Goal: Check status: Check status

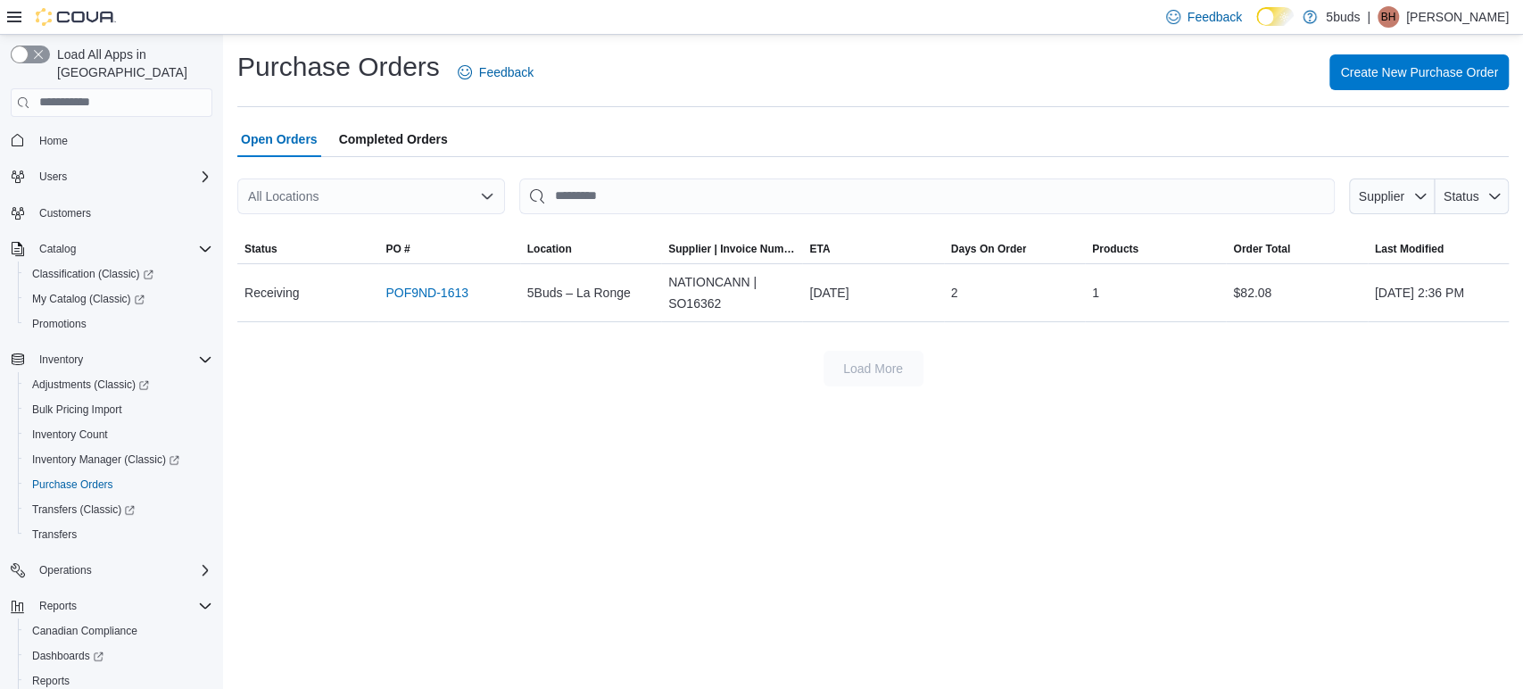
click at [400, 126] on span "Completed Orders" at bounding box center [393, 139] width 109 height 36
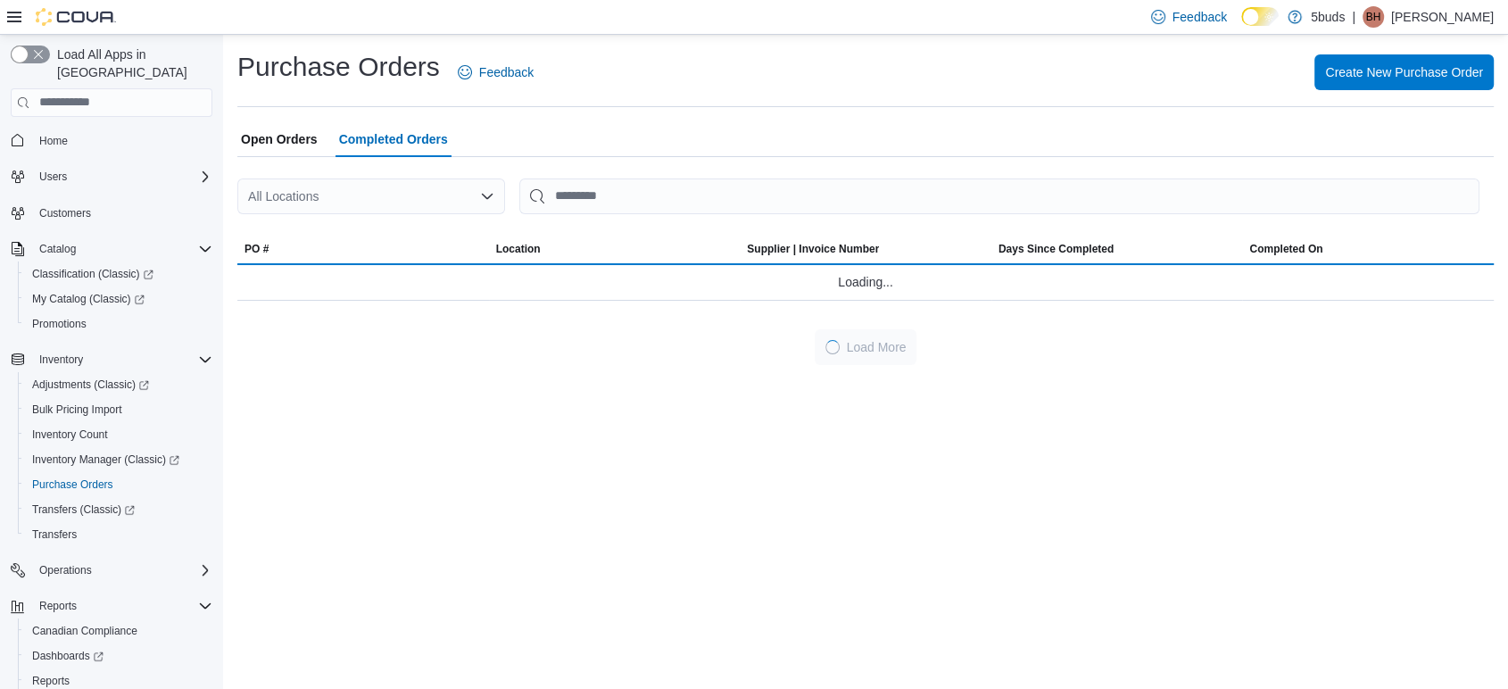
click at [264, 151] on span "Open Orders" at bounding box center [279, 139] width 77 height 36
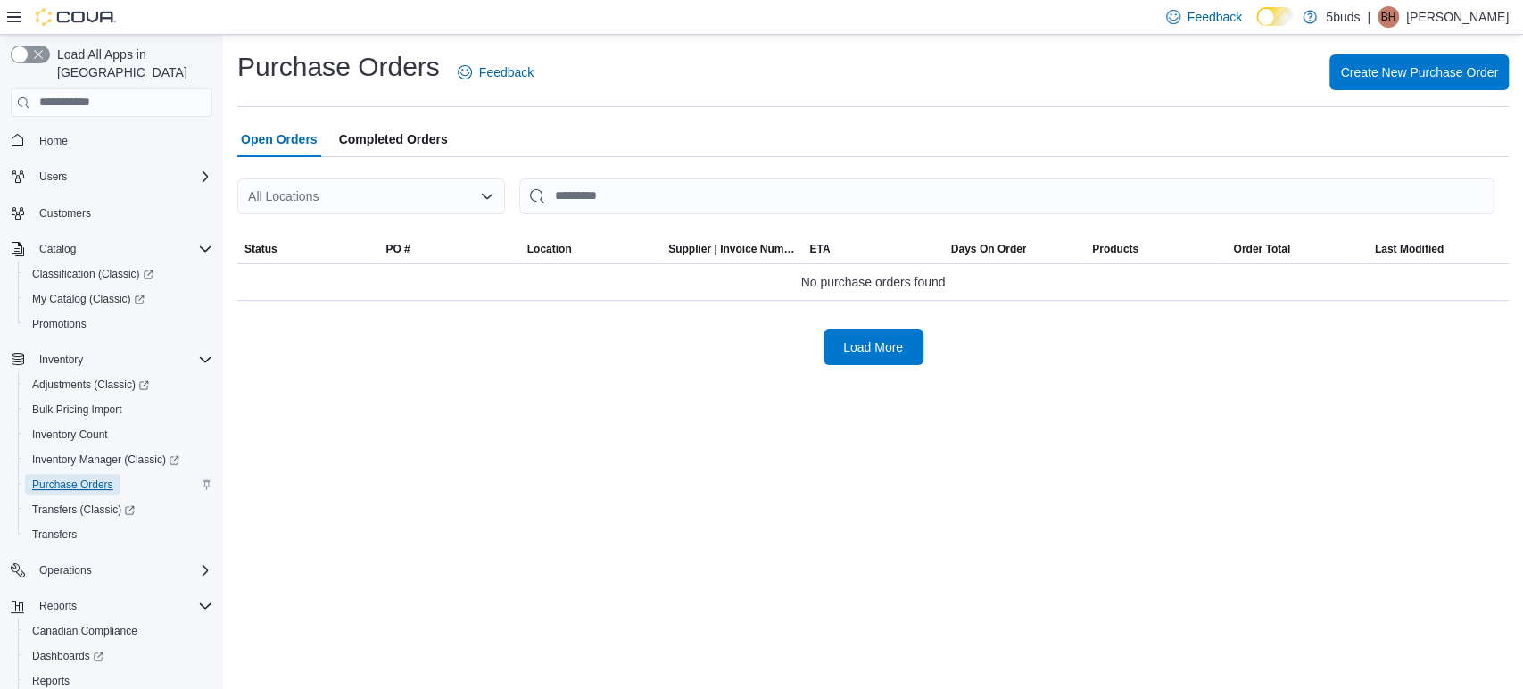
click at [90, 477] on span "Purchase Orders" at bounding box center [72, 484] width 81 height 14
click at [422, 142] on span "Completed Orders" at bounding box center [393, 139] width 109 height 36
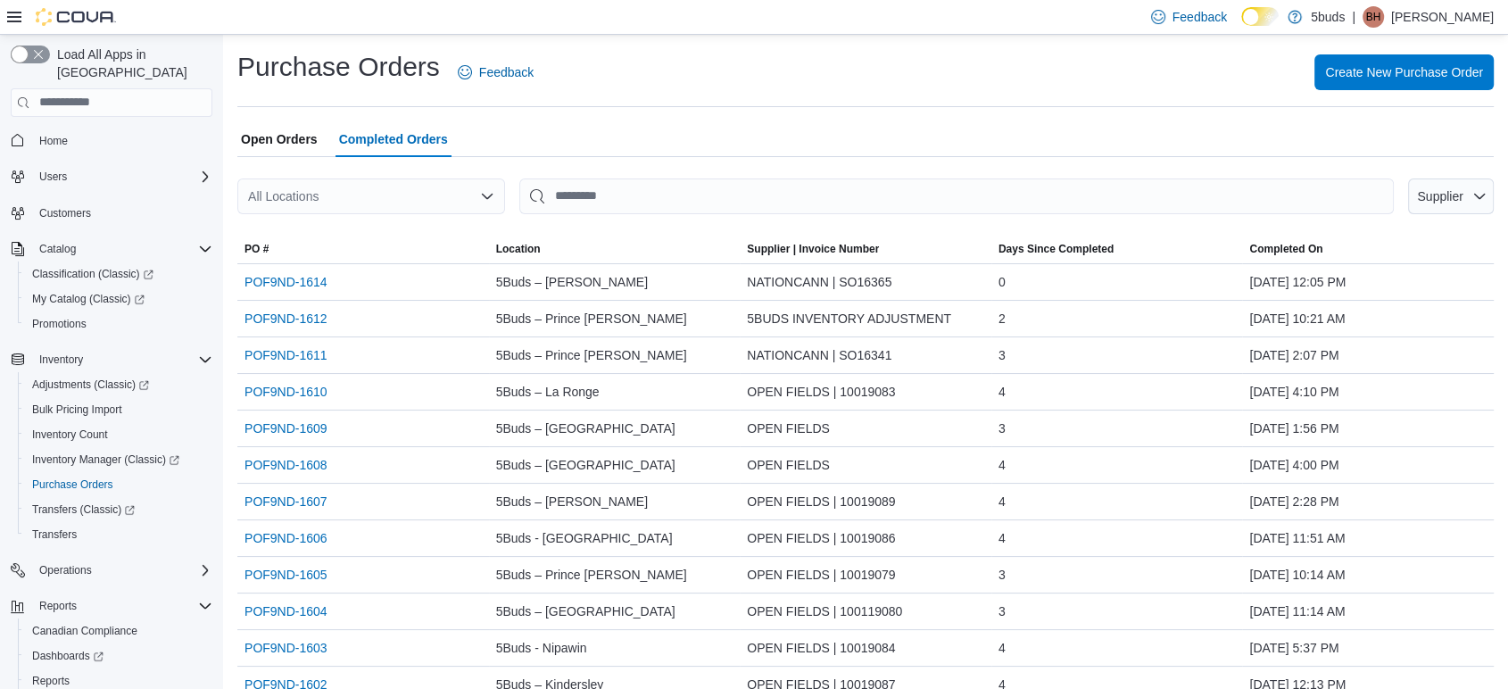
click at [283, 145] on span "Open Orders" at bounding box center [279, 139] width 77 height 36
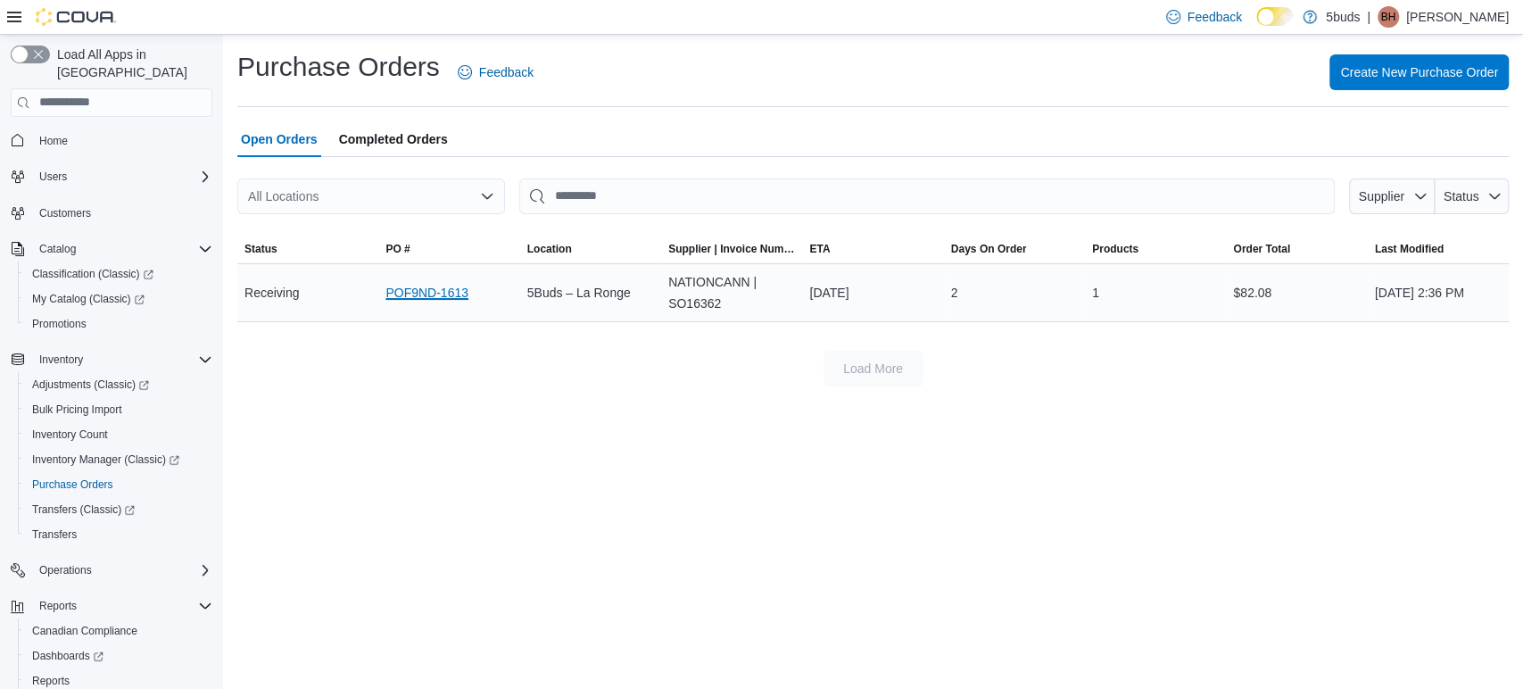
click at [421, 294] on link "POF9ND-1613" at bounding box center [426, 292] width 83 height 21
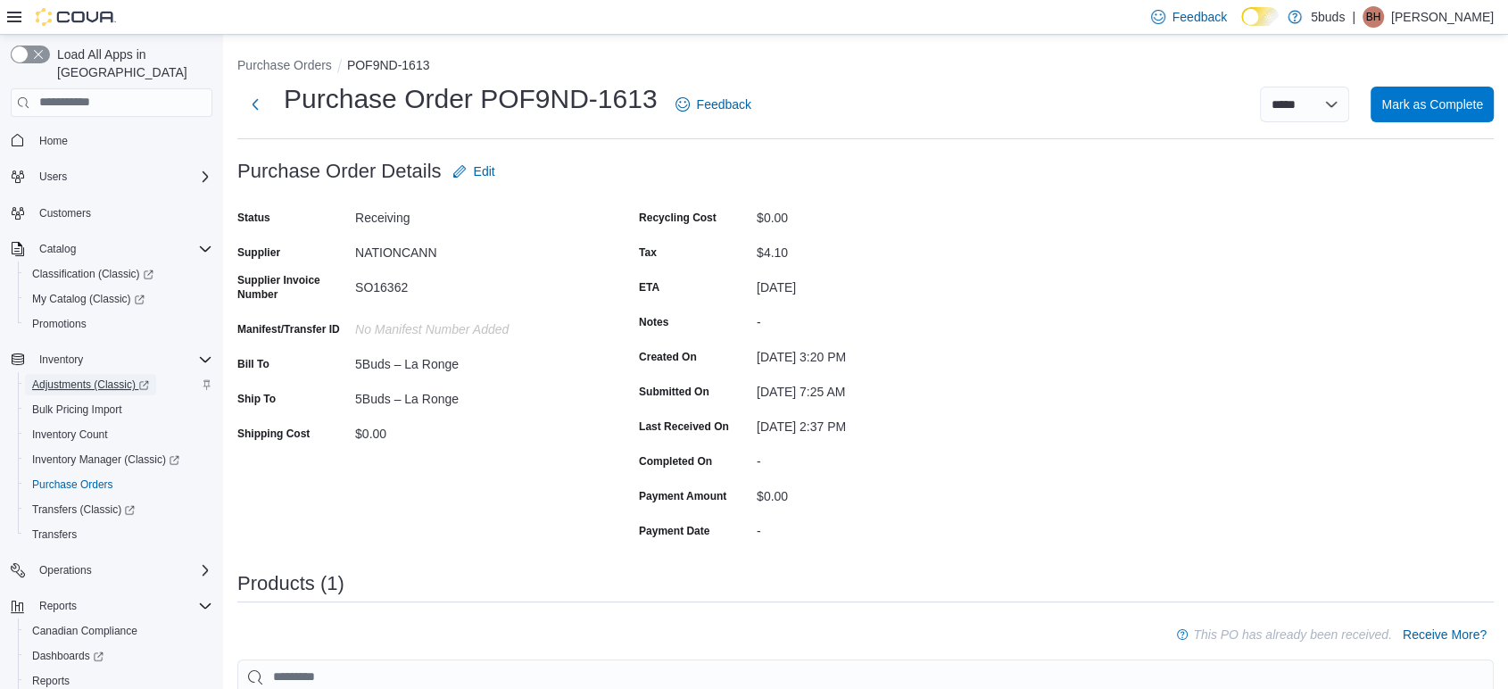
click at [87, 377] on span "Adjustments (Classic)" at bounding box center [90, 384] width 117 height 14
click at [1464, 106] on span "Mark as Complete" at bounding box center [1432, 104] width 102 height 18
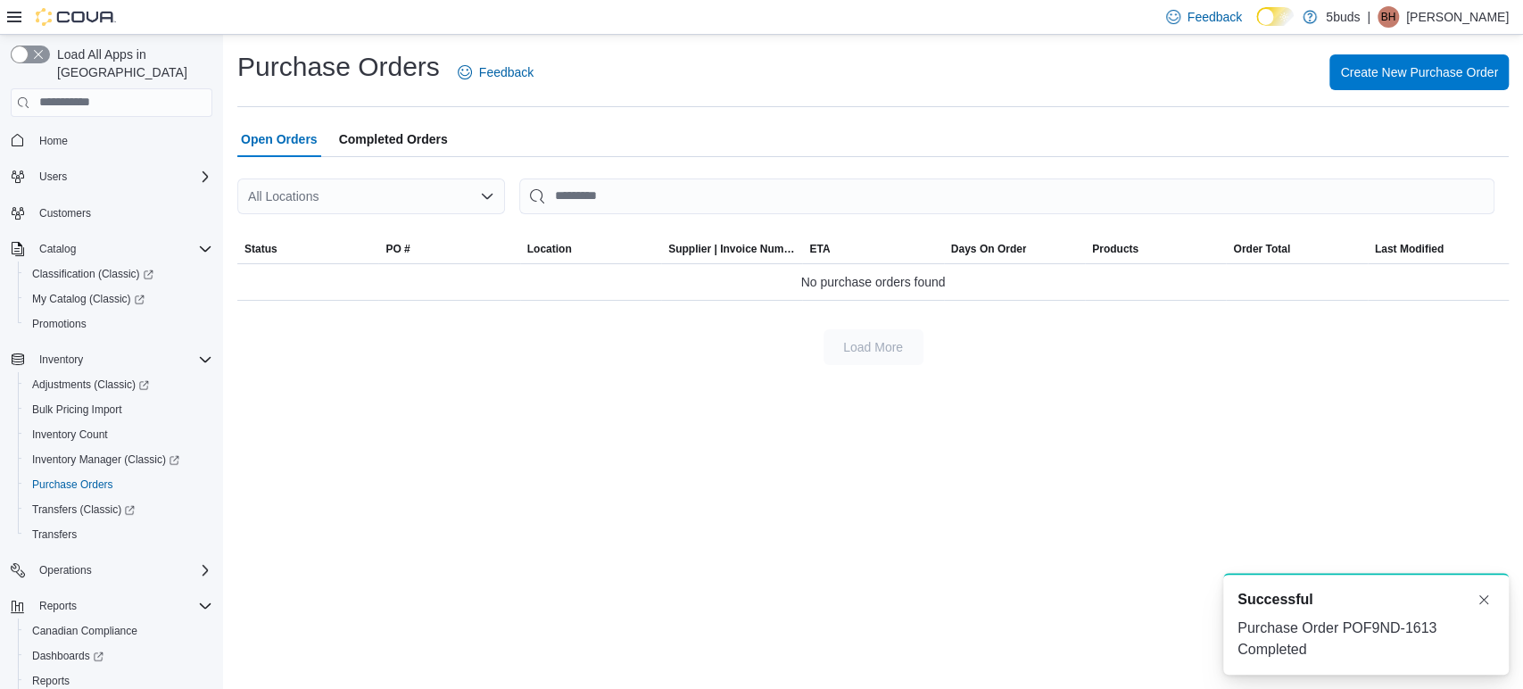
click at [389, 145] on span "Completed Orders" at bounding box center [393, 139] width 109 height 36
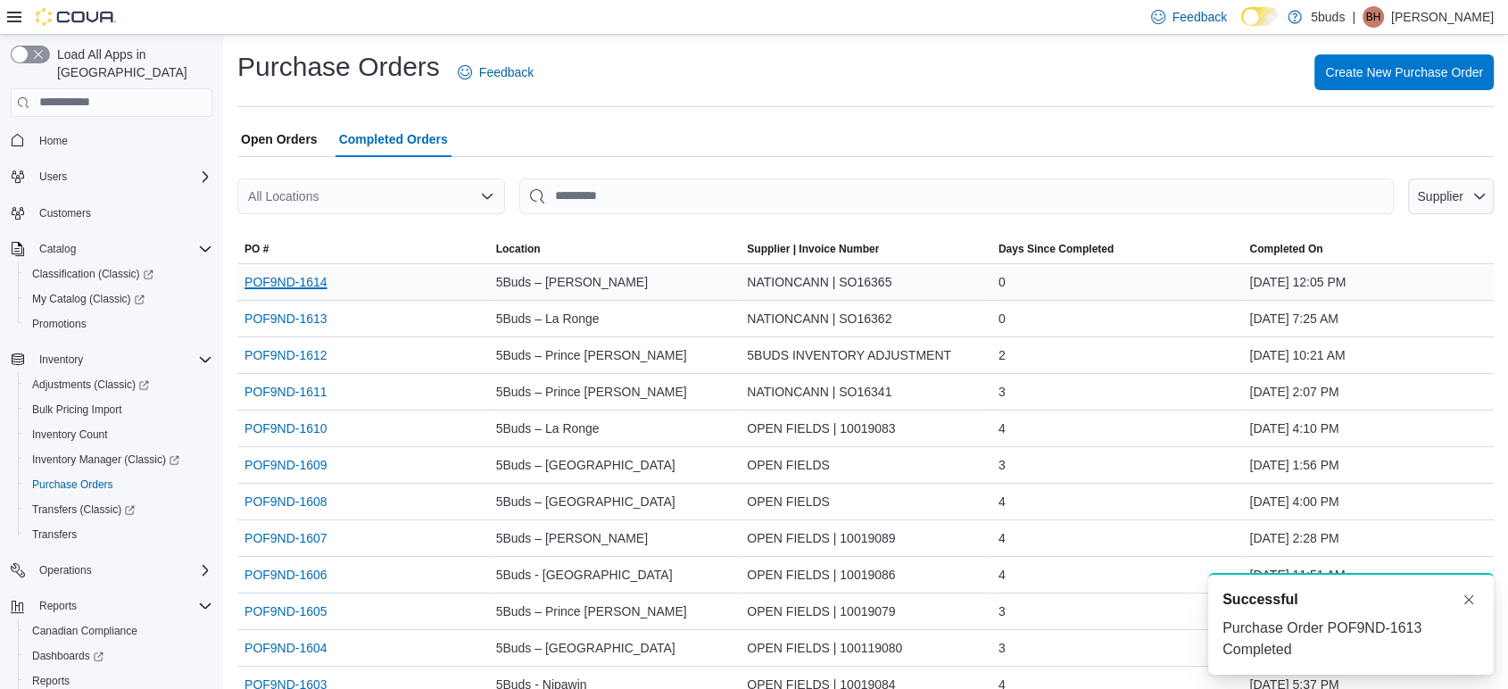
click at [293, 284] on link "POF9ND-1614" at bounding box center [285, 281] width 83 height 21
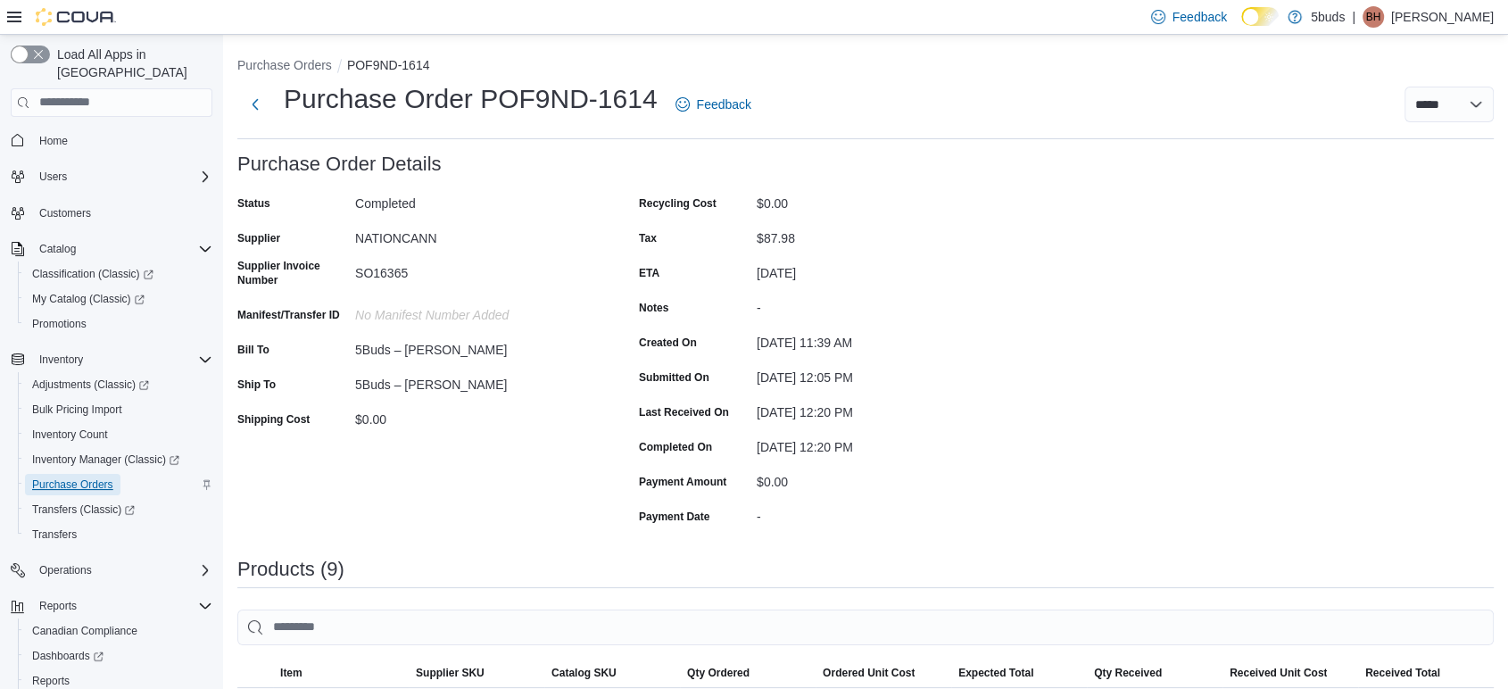
click at [100, 477] on span "Purchase Orders" at bounding box center [72, 484] width 81 height 14
